Goal: Task Accomplishment & Management: Manage account settings

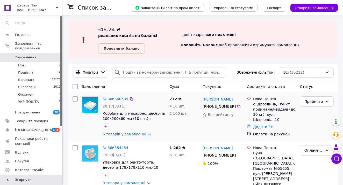
click at [123, 132] on link "6 товарів у замовленні" at bounding box center [124, 134] width 43 height 4
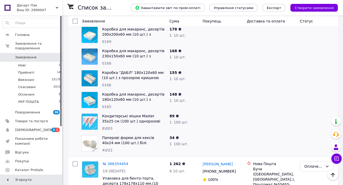
scroll to position [115, 0]
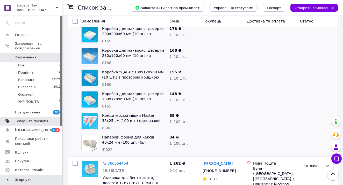
click at [47, 119] on span "Товари та послуги" at bounding box center [31, 121] width 33 height 5
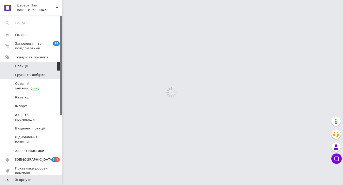
click at [46, 73] on span "Групи та добірки" at bounding box center [31, 75] width 33 height 5
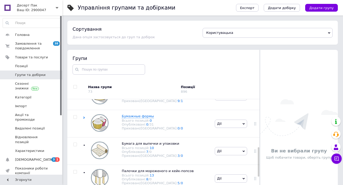
scroll to position [188, 0]
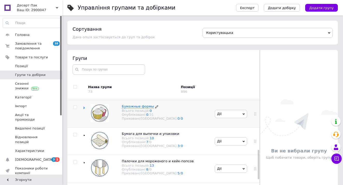
click at [134, 113] on div "Всього позицій: 0" at bounding box center [152, 111] width 61 height 4
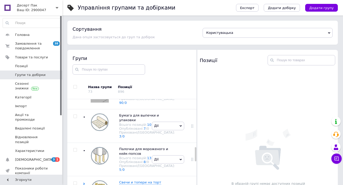
click at [124, 31] on span "Формы "Тюльпан"" at bounding box center [135, 29] width 32 height 4
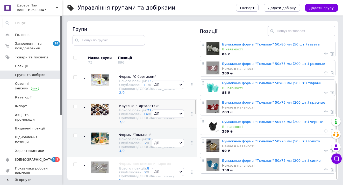
scroll to position [229, 0]
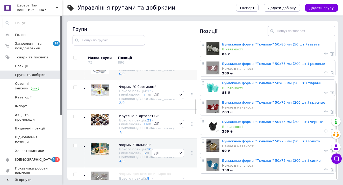
click at [126, 60] on span "Бумажные формы" at bounding box center [135, 58] width 32 height 4
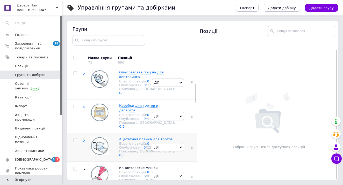
scroll to position [52, 0]
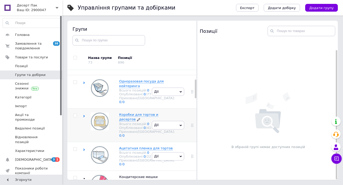
click at [123, 121] on span "Коробки для тортов и десертов" at bounding box center [138, 117] width 39 height 9
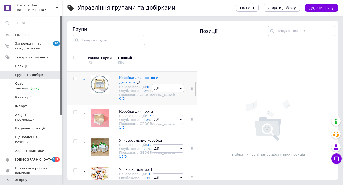
scroll to position [90, 0]
click at [122, 113] on span "Коробки для торта" at bounding box center [136, 111] width 34 height 4
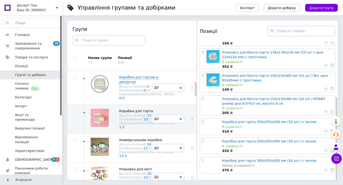
scroll to position [94, 0]
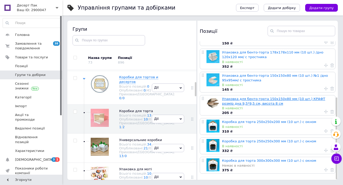
click at [254, 102] on link "Упаковка для бенто-торта 150х150х80 мм (10 шт.) КРАФТ розмір дна 9,5*9,5 см, ви…" at bounding box center [273, 101] width 103 height 9
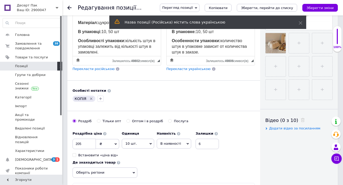
scroll to position [190, 0]
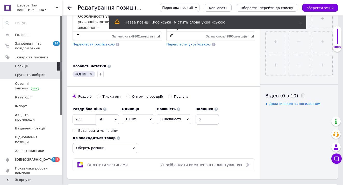
click at [41, 73] on span "Групи та добірки" at bounding box center [30, 75] width 31 height 5
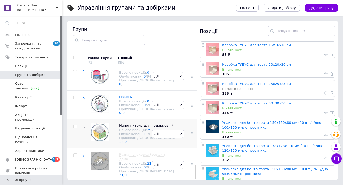
click at [124, 124] on span "Наполнитель для подарков" at bounding box center [143, 126] width 49 height 4
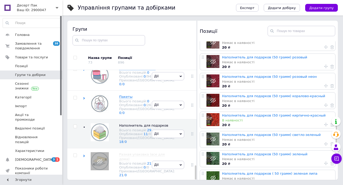
scroll to position [318, 0]
click at [261, 114] on link "Наполнитель для подарков (50 грамм) кирпично-красный" at bounding box center [274, 115] width 104 height 4
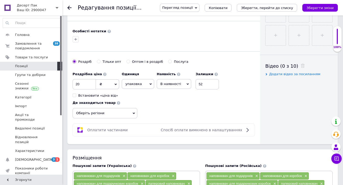
scroll to position [224, 0]
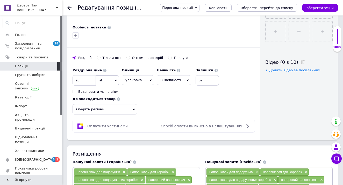
click at [68, 8] on use at bounding box center [69, 8] width 4 height 4
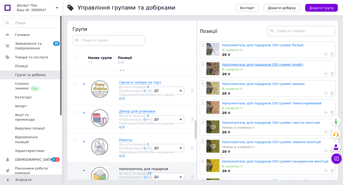
click at [252, 64] on link "Наполнитель для подарков (50 грамм) крафт" at bounding box center [262, 65] width 81 height 4
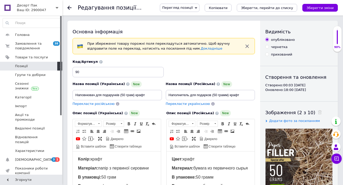
click at [68, 6] on icon at bounding box center [69, 8] width 4 height 4
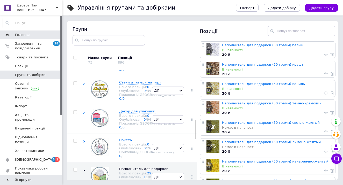
click at [48, 34] on span "Головна" at bounding box center [31, 35] width 33 height 5
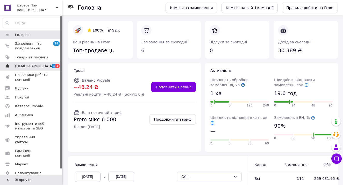
click at [48, 68] on span "3 1" at bounding box center [55, 66] width 14 height 5
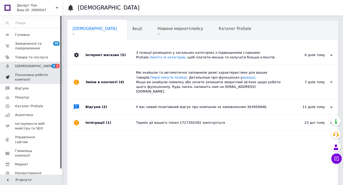
click at [38, 74] on span "Показники роботи компанії" at bounding box center [31, 77] width 33 height 9
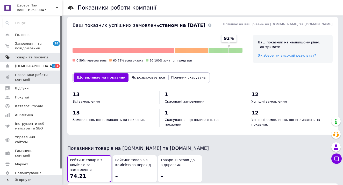
click at [22, 60] on link "Товари та послуги" at bounding box center [32, 57] width 64 height 9
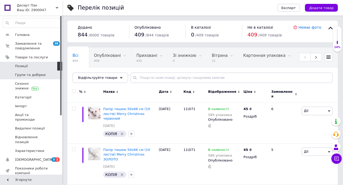
click at [33, 73] on span "Групи та добірки" at bounding box center [30, 75] width 31 height 5
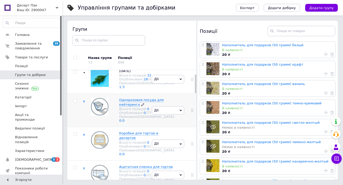
click at [123, 106] on span "Одноразовая посуда для кейтеринга" at bounding box center [141, 102] width 45 height 9
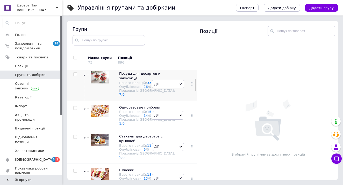
click at [123, 80] on span "Посуда для десертов и закусок" at bounding box center [139, 76] width 41 height 9
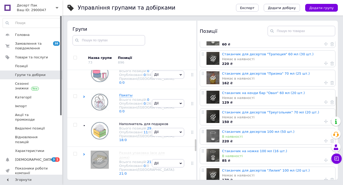
scroll to position [659, 0]
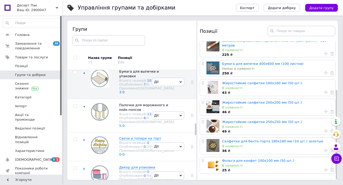
scroll to position [511, 0]
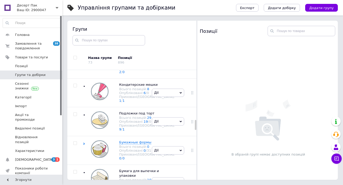
scroll to position [577, 0]
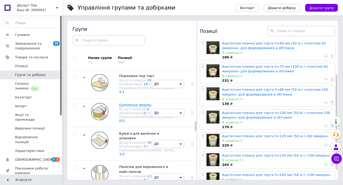
scroll to position [49, 0]
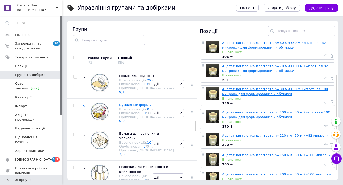
click at [276, 94] on link "Ацетатная пленка для торта h=80 мм (50 м.) «плотная 100 микрон» для формировани…" at bounding box center [275, 91] width 106 height 9
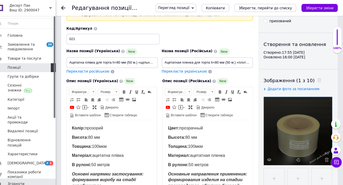
scroll to position [19, 0]
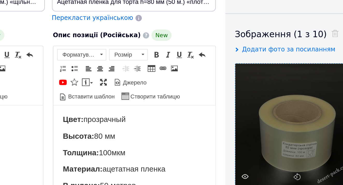
click at [265, 110] on div at bounding box center [298, 143] width 67 height 67
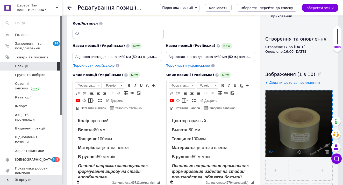
click at [271, 152] on use at bounding box center [271, 152] width 4 height 3
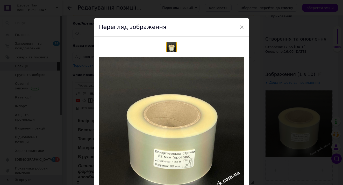
click at [54, 53] on div "× Перегляд зображення Видалити зображення Видалити всі зображення" at bounding box center [171, 92] width 343 height 185
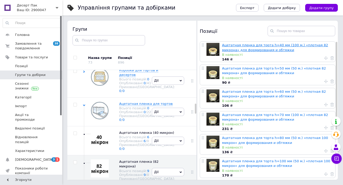
click at [274, 48] on link "Ацетатная пленка для торта h=40 мм (100 м.) «плотная 82 микрона» для формирован…" at bounding box center [275, 47] width 106 height 9
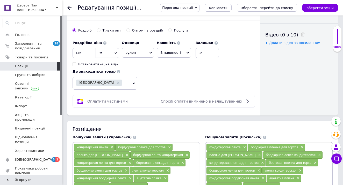
scroll to position [253, 0]
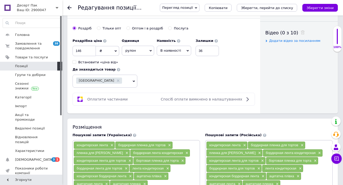
click at [68, 7] on icon at bounding box center [69, 8] width 4 height 4
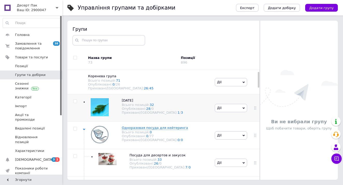
scroll to position [368, 0]
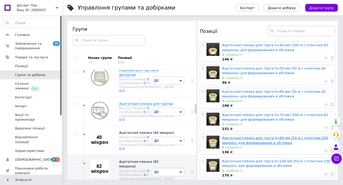
click at [259, 139] on link "Ацетатная пленка для торта h=80 мм (50 м.) «плотная 100 микрон» для формировани…" at bounding box center [275, 140] width 106 height 9
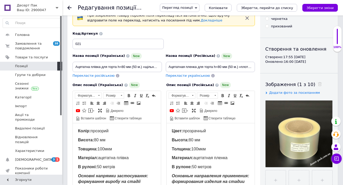
scroll to position [28, 0]
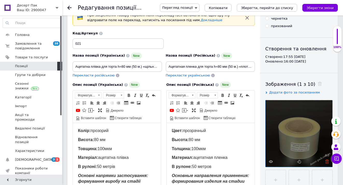
click at [327, 163] on icon at bounding box center [327, 162] width 4 height 4
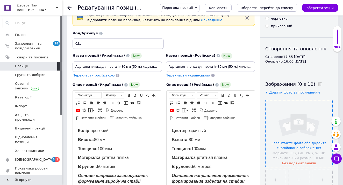
click at [293, 152] on input "file" at bounding box center [298, 133] width 67 height 67
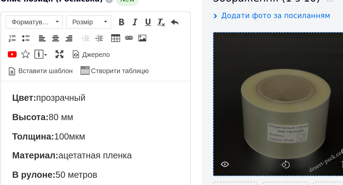
scroll to position [45, 0]
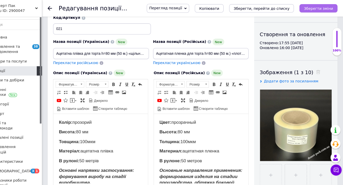
click at [302, 11] on button "Зберегти зміни" at bounding box center [319, 8] width 35 height 8
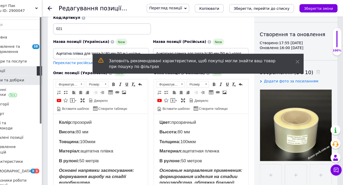
click at [16, 75] on span "Групи та добірки" at bounding box center [30, 75] width 31 height 5
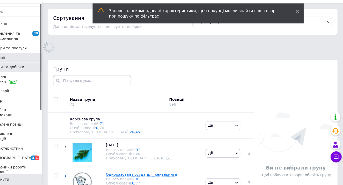
scroll to position [7, 0]
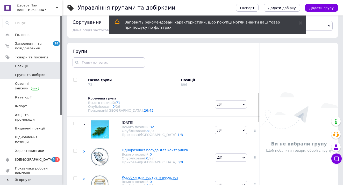
click at [32, 67] on span "Позиції" at bounding box center [31, 66] width 33 height 5
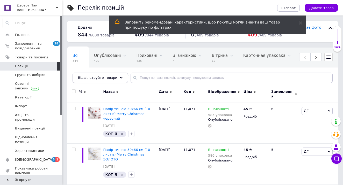
click at [113, 80] on div "Відфільтруйте товари" at bounding box center [99, 78] width 55 height 10
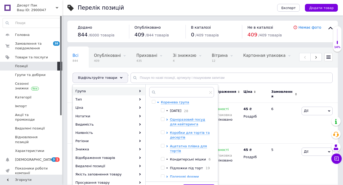
click at [191, 149] on div "Ацетатна плівка для тортів" at bounding box center [190, 148] width 41 height 9
click at [190, 149] on span "Ацетатна плівка для тортів" at bounding box center [188, 148] width 37 height 9
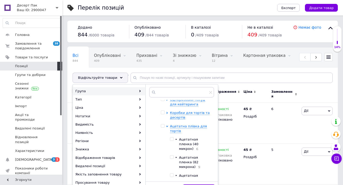
click at [171, 139] on input "checkbox" at bounding box center [171, 139] width 3 height 3
checkbox input "true"
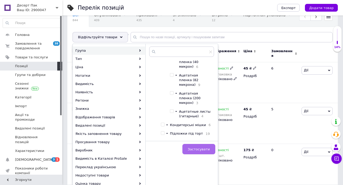
scroll to position [49, 0]
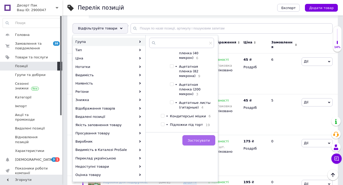
click at [211, 143] on button "Застосувати" at bounding box center [198, 140] width 33 height 10
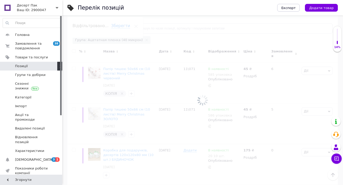
scroll to position [0, 258]
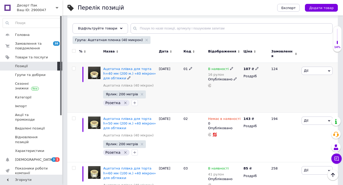
click at [123, 101] on icon "Видалити мітку" at bounding box center [125, 103] width 4 height 4
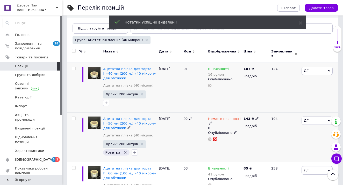
click at [123, 151] on icon "Видалити мітку" at bounding box center [125, 153] width 4 height 4
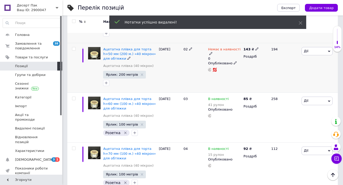
scroll to position [120, 0]
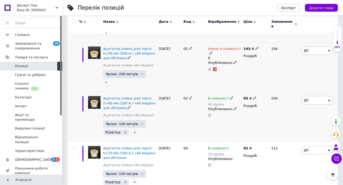
click at [123, 130] on icon "Видалити мітку" at bounding box center [125, 132] width 4 height 4
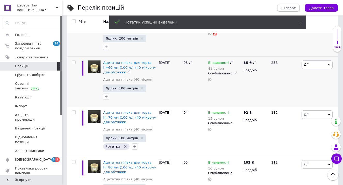
scroll to position [167, 0]
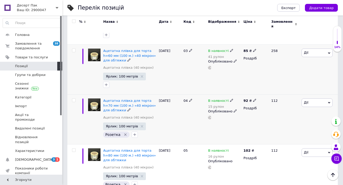
click at [123, 133] on icon "Видалити мітку" at bounding box center [125, 135] width 4 height 4
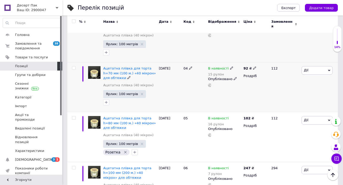
scroll to position [206, 0]
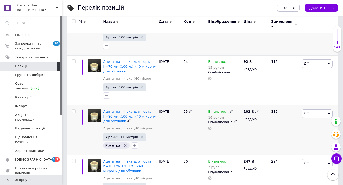
click at [123, 144] on icon "Видалити мітку" at bounding box center [125, 146] width 4 height 4
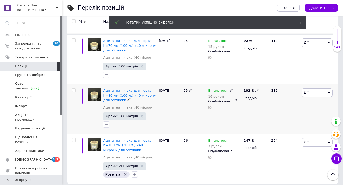
scroll to position [227, 0]
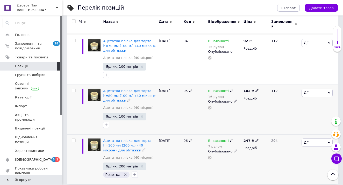
click at [123, 173] on icon "Видалити мітку" at bounding box center [125, 175] width 4 height 4
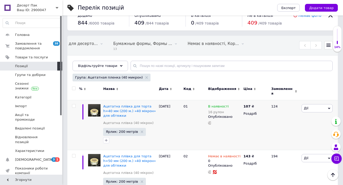
scroll to position [12, 0]
click at [52, 75] on span at bounding box center [55, 75] width 14 height 5
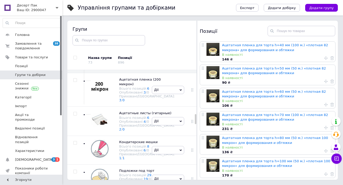
scroll to position [483, 0]
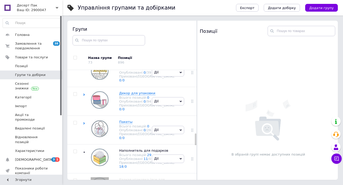
scroll to position [589, 0]
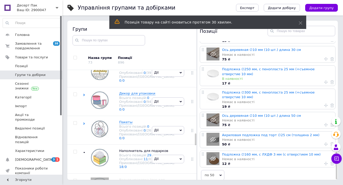
scroll to position [29, 0]
click at [203, 114] on use at bounding box center [203, 115] width 2 height 3
click at [325, 123] on icon at bounding box center [326, 125] width 4 height 4
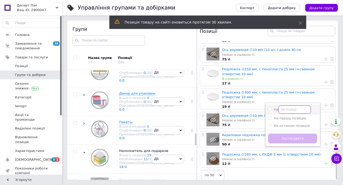
click at [306, 106] on input "На" at bounding box center [294, 110] width 32 height 8
radio input "true"
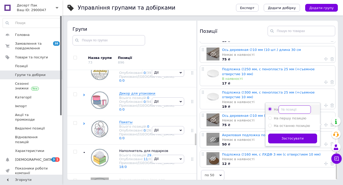
type input "1"
click at [298, 134] on button "Застосувати" at bounding box center [292, 139] width 49 height 10
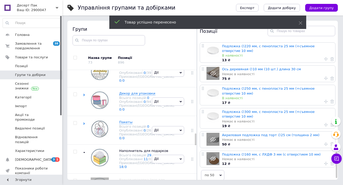
scroll to position [441, 0]
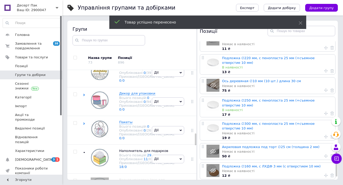
click at [324, 89] on icon at bounding box center [326, 91] width 4 height 4
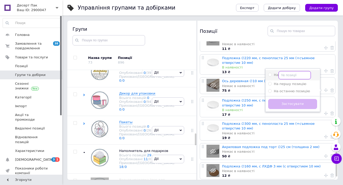
click at [306, 71] on input "На" at bounding box center [294, 75] width 32 height 8
radio input "true"
type input "1"
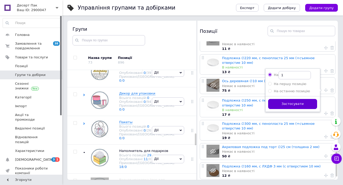
click at [297, 99] on button "Застосувати" at bounding box center [292, 104] width 49 height 10
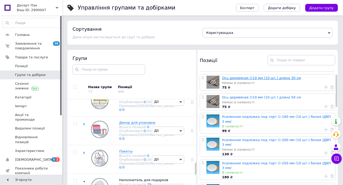
scroll to position [20, 0]
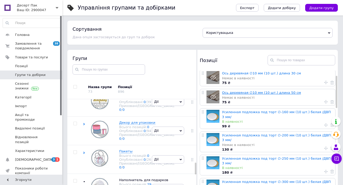
click at [262, 94] on link "Ось деревяная ∅10 мм (10 шт.) длина 50 см" at bounding box center [261, 93] width 79 height 4
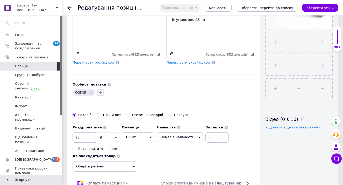
scroll to position [176, 0]
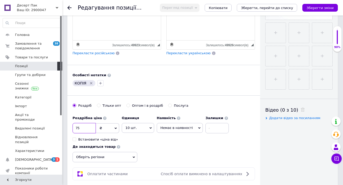
click at [86, 130] on input "75" at bounding box center [83, 128] width 23 height 10
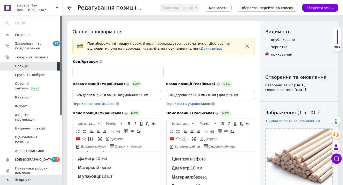
scroll to position [0, 0]
type input "130"
click at [272, 40] on div "опубліковано" at bounding box center [283, 40] width 24 height 5
click at [268, 40] on input "опубліковано" at bounding box center [266, 39] width 3 height 3
radio input "true"
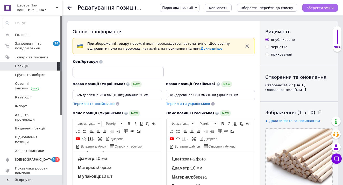
click at [317, 7] on icon "Зберегти зміни" at bounding box center [319, 8] width 27 height 4
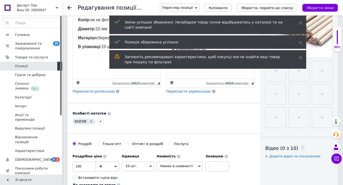
scroll to position [163, 0]
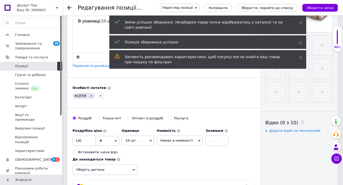
click at [68, 6] on icon at bounding box center [69, 8] width 4 height 4
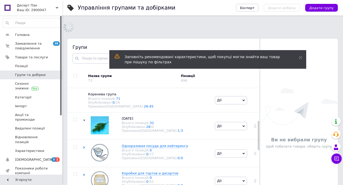
scroll to position [121, 0]
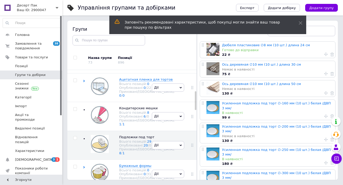
click at [242, 65] on link "Ось деревяная ∅10 мм (10 шт.) длина 30 см" at bounding box center [261, 65] width 79 height 4
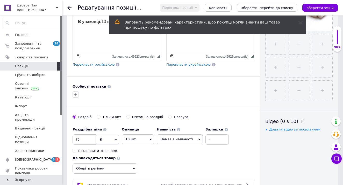
scroll to position [165, 0]
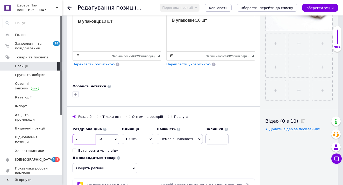
click at [82, 138] on input "75" at bounding box center [83, 139] width 23 height 10
click at [184, 139] on span "Немає в наявності" at bounding box center [176, 139] width 32 height 4
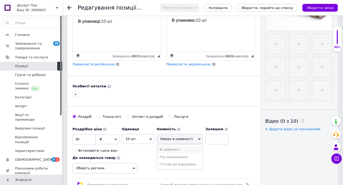
click at [184, 148] on li "В наявності" at bounding box center [180, 149] width 46 height 7
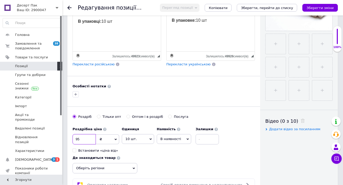
click at [84, 140] on input "95" at bounding box center [83, 139] width 23 height 10
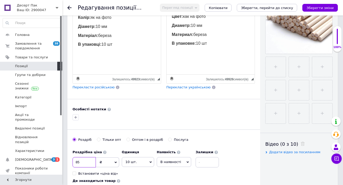
scroll to position [142, 0]
type input "85"
click at [178, 157] on span "В наявності" at bounding box center [174, 162] width 34 height 10
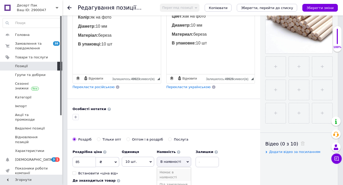
click at [179, 171] on li "Немає в наявності" at bounding box center [174, 175] width 34 height 12
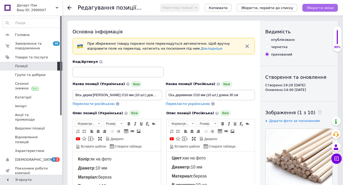
scroll to position [0, 0]
click at [283, 41] on div "опубліковано" at bounding box center [283, 40] width 24 height 5
click at [268, 41] on input "опубліковано" at bounding box center [266, 39] width 3 height 3
radio input "true"
click at [312, 8] on icon "Зберегти зміни" at bounding box center [319, 8] width 27 height 4
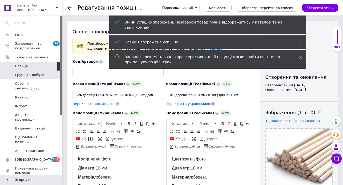
click at [19, 77] on span "Групи та добірки" at bounding box center [30, 75] width 31 height 5
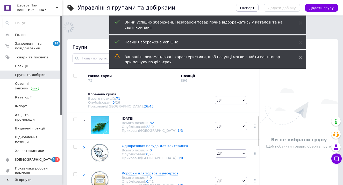
scroll to position [121, 0]
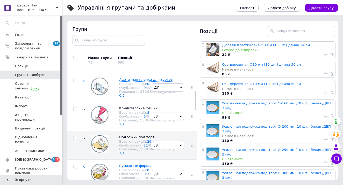
click at [256, 43] on div "Дюбеля пластиковие ∅8 мм (10 шт.) длина 24 см Готово до відправки 22 ₴" at bounding box center [278, 50] width 112 height 16
click at [254, 46] on link "Дюбеля пластиковие ∅8 мм (10 шт.) длина 24 см" at bounding box center [266, 45] width 88 height 4
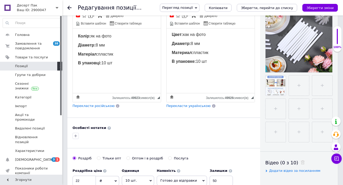
scroll to position [1, 0]
click at [90, 181] on input "22" at bounding box center [83, 181] width 23 height 10
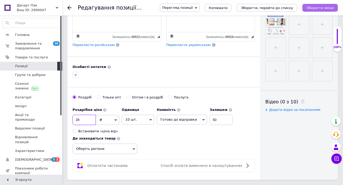
type input "28"
click at [318, 8] on icon "Зберегти зміни" at bounding box center [319, 8] width 27 height 4
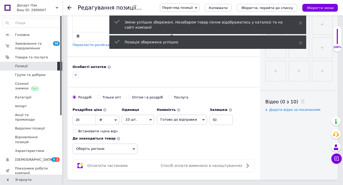
click at [70, 9] on icon at bounding box center [69, 8] width 4 height 4
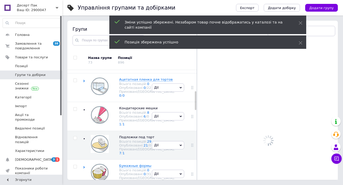
scroll to position [29, 0]
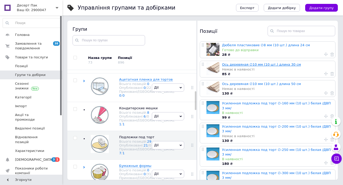
click at [257, 65] on link "Ось деревяная ∅10 мм (10 шт.) длина 30 см" at bounding box center [261, 65] width 79 height 4
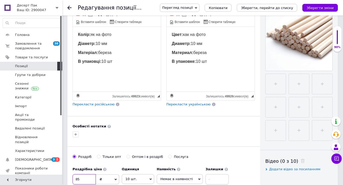
click at [87, 184] on input "85" at bounding box center [83, 179] width 23 height 10
click at [87, 180] on input "85" at bounding box center [83, 179] width 23 height 10
type input "95"
click at [321, 4] on button "Зберегти зміни" at bounding box center [319, 8] width 35 height 8
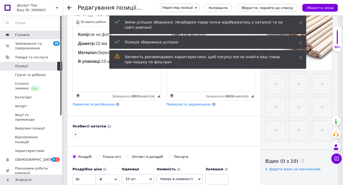
click at [35, 36] on span "Головна" at bounding box center [31, 35] width 33 height 5
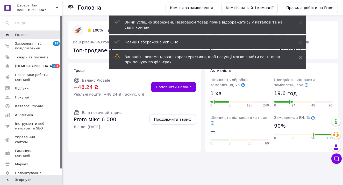
click at [35, 36] on span "Головна" at bounding box center [31, 35] width 33 height 5
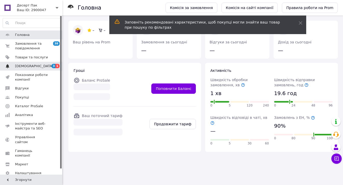
click at [36, 68] on span "[DEMOGRAPHIC_DATA]" at bounding box center [31, 66] width 33 height 5
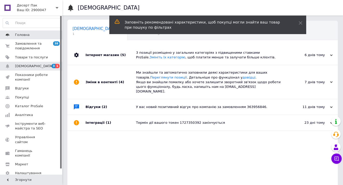
click at [37, 34] on span "Головна" at bounding box center [31, 35] width 33 height 5
